Goal: Check status

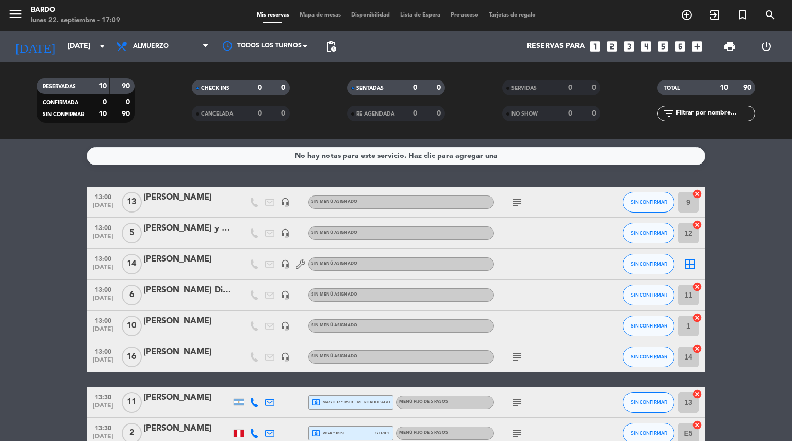
click at [105, 51] on icon "arrow_drop_down" at bounding box center [102, 46] width 12 height 12
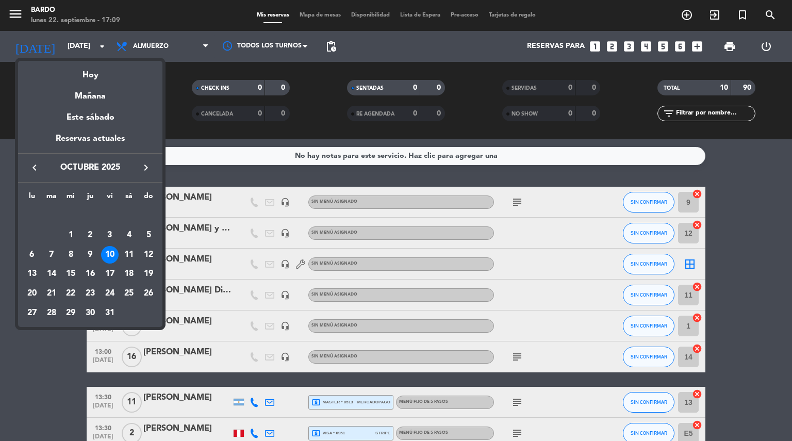
click at [33, 171] on icon "keyboard_arrow_left" at bounding box center [34, 167] width 12 height 12
click at [129, 295] on div "27" at bounding box center [129, 293] width 18 height 18
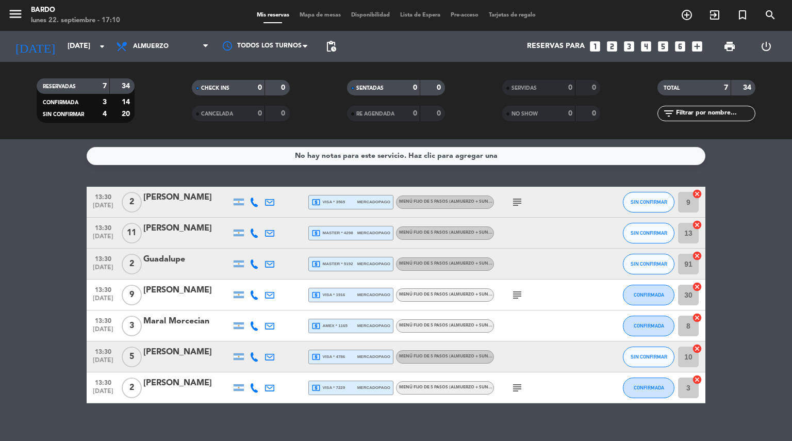
click at [183, 47] on span "Almuerzo" at bounding box center [162, 46] width 103 height 23
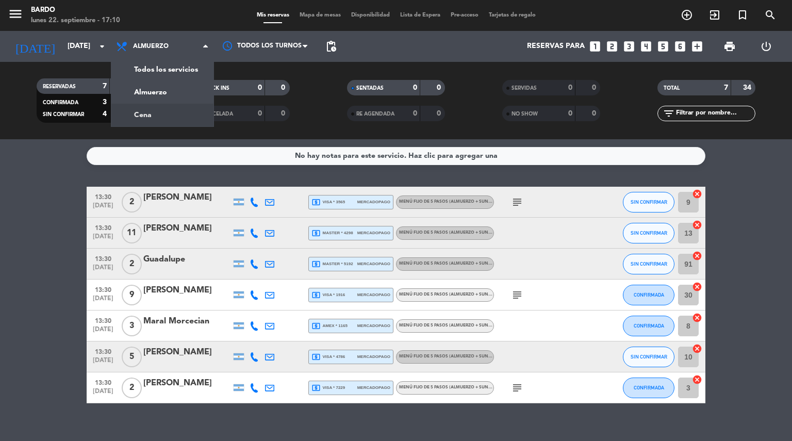
click at [20, 175] on div "No hay notas para este servicio. Haz clic para agregar una 13:30 [DATE] 2 [PERS…" at bounding box center [396, 289] width 792 height 301
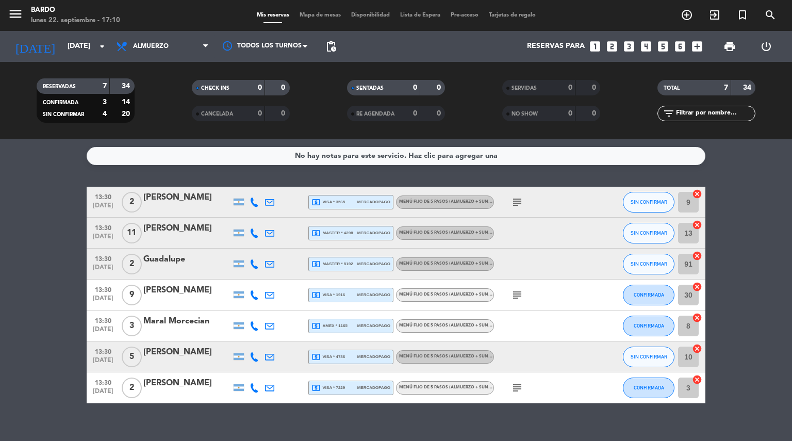
click at [101, 48] on icon "arrow_drop_down" at bounding box center [102, 46] width 12 height 12
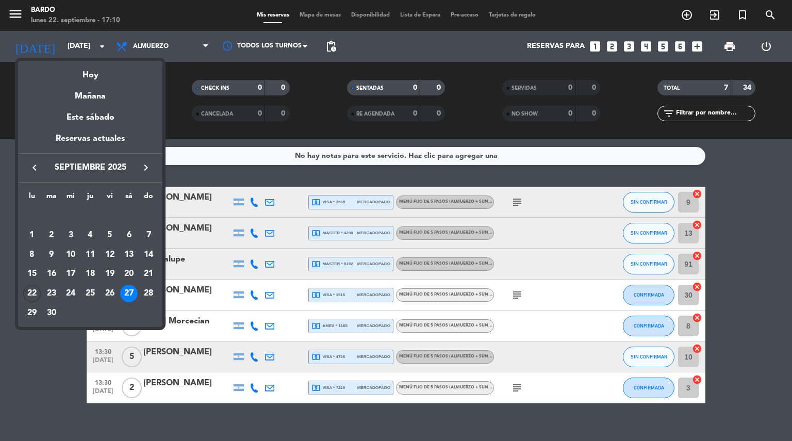
click at [107, 293] on div "26" at bounding box center [110, 293] width 18 height 18
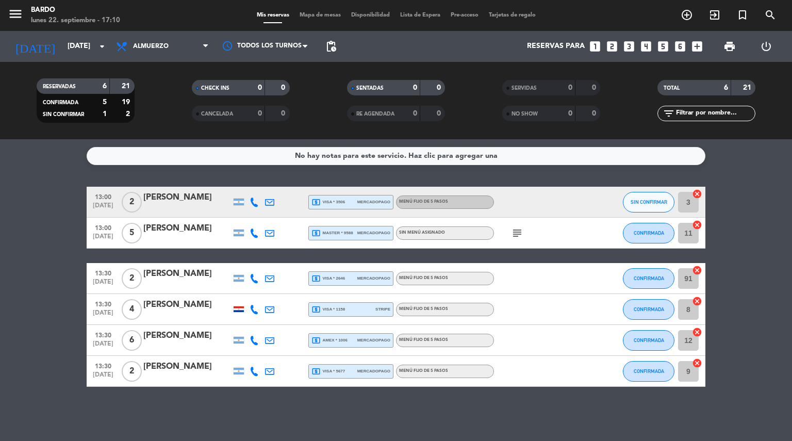
click at [200, 40] on span "Almuerzo" at bounding box center [162, 46] width 103 height 23
click at [166, 111] on div "menu Bardo [DATE] 22. septiembre - 17:10 Mis reservas Mapa de mesas Disponibili…" at bounding box center [396, 69] width 792 height 139
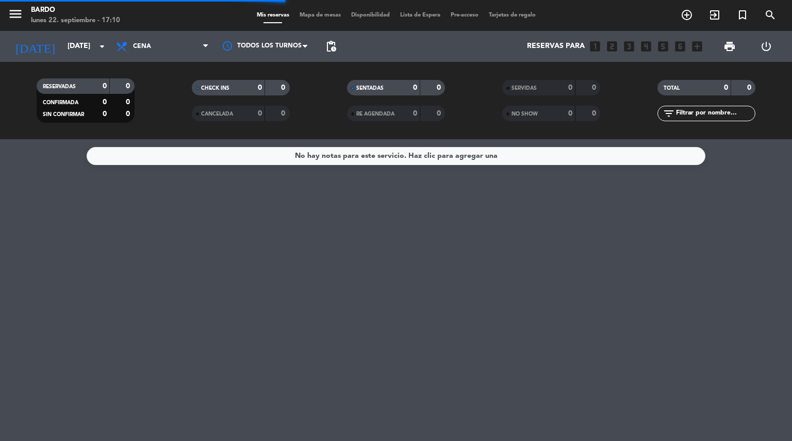
click at [98, 51] on icon "arrow_drop_down" at bounding box center [102, 46] width 12 height 12
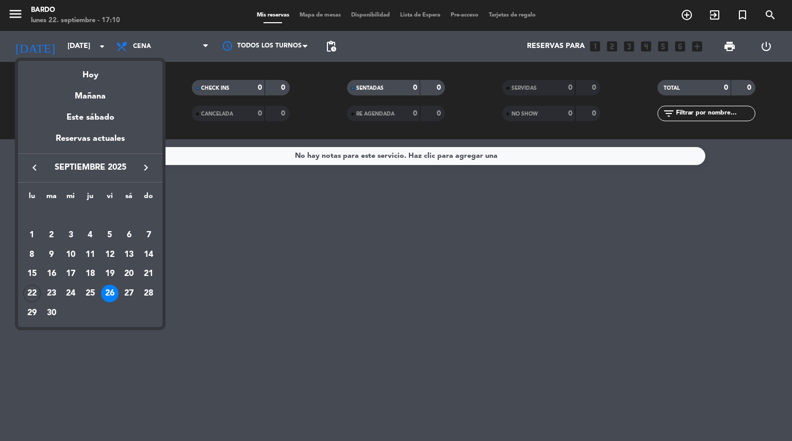
click at [127, 291] on div "27" at bounding box center [129, 293] width 18 height 18
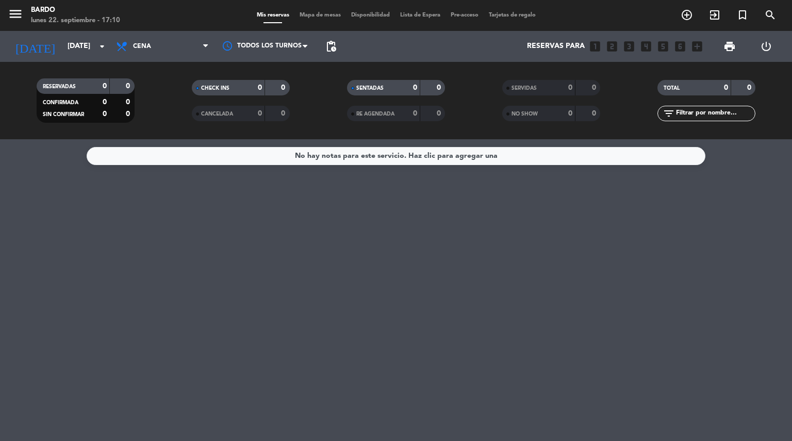
type input "[DATE]"
